Goal: Task Accomplishment & Management: Manage account settings

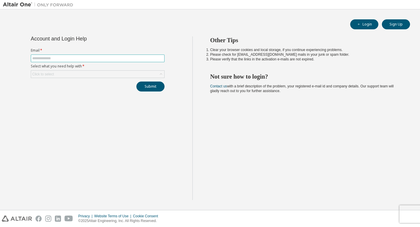
click at [77, 59] on input "text" at bounding box center [97, 58] width 131 height 5
type input "**********"
click at [73, 76] on div "Click to select" at bounding box center [97, 74] width 133 height 7
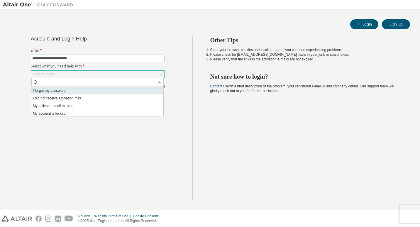
click at [62, 93] on li "I forgot my password" at bounding box center [97, 91] width 132 height 8
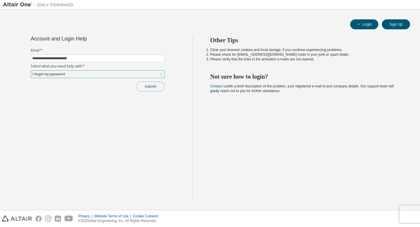
click at [157, 87] on button "Submit" at bounding box center [150, 87] width 28 height 10
click at [152, 85] on button "Submit" at bounding box center [150, 87] width 28 height 10
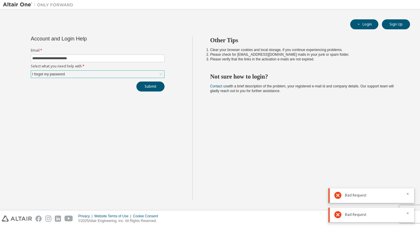
click at [148, 104] on div "**********" at bounding box center [97, 118] width 189 height 164
click at [408, 194] on div "Bad Request" at bounding box center [371, 195] width 86 height 15
click at [408, 194] on icon "button" at bounding box center [408, 194] width 4 height 4
click at [407, 214] on icon "button" at bounding box center [408, 213] width 4 height 4
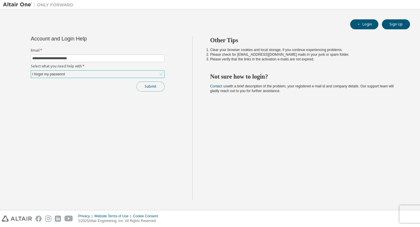
click at [143, 91] on button "Submit" at bounding box center [150, 87] width 28 height 10
